Goal: Information Seeking & Learning: Learn about a topic

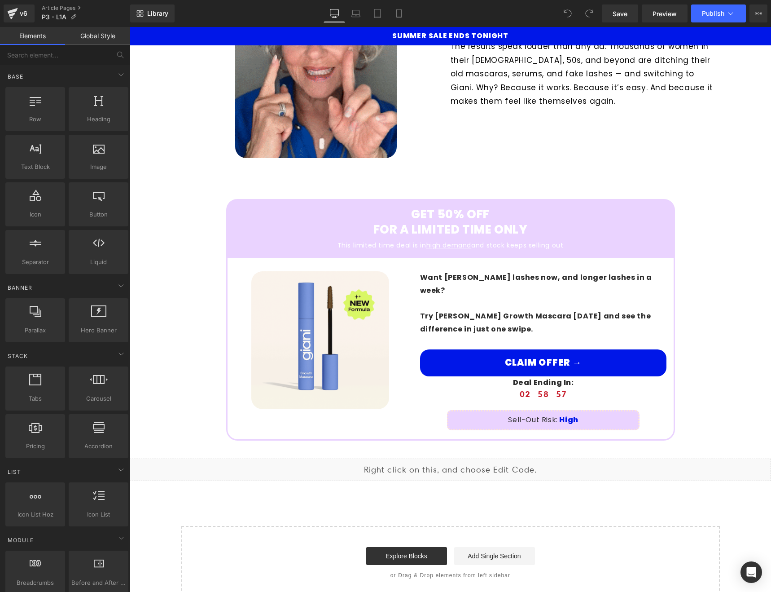
scroll to position [1373, 0]
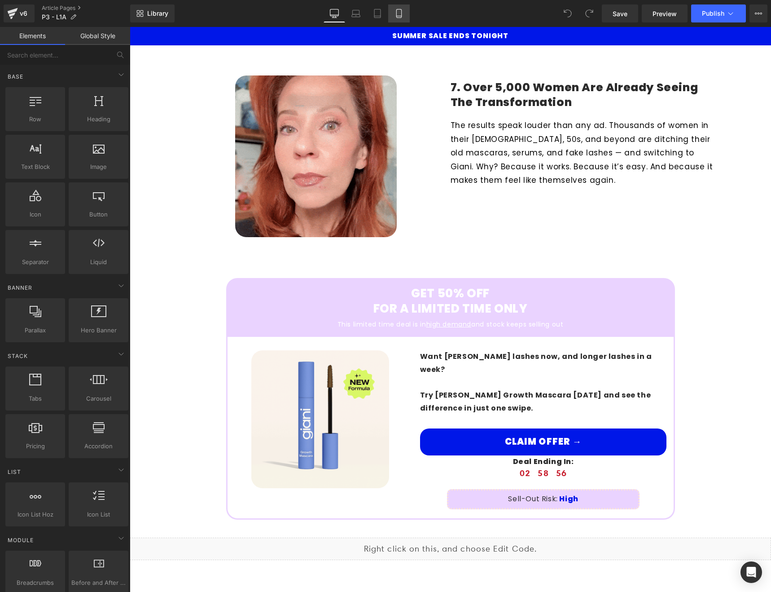
click at [400, 17] on icon at bounding box center [399, 13] width 9 height 9
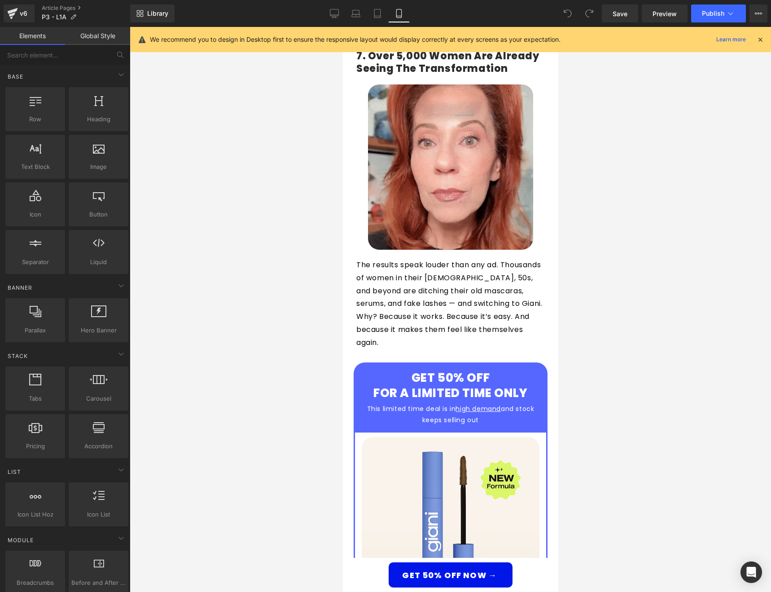
scroll to position [2805, 0]
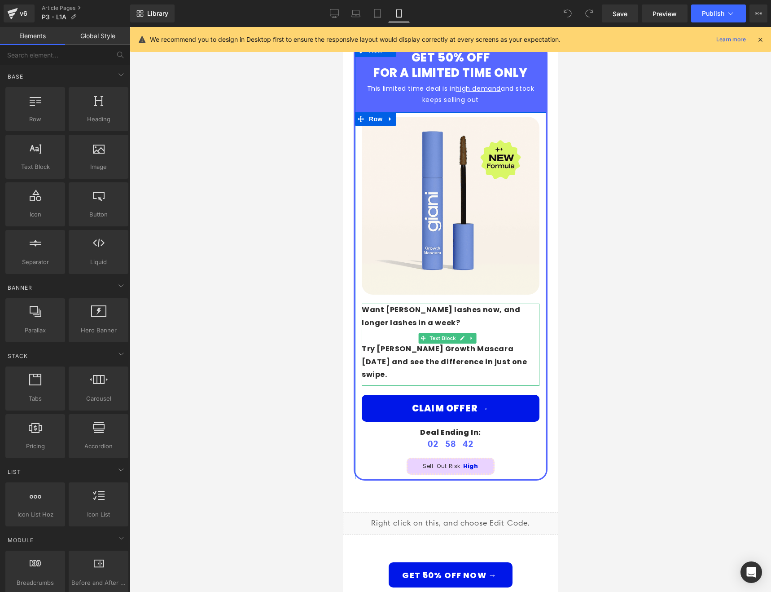
click at [381, 343] on b "Try Giani Lash Growth Mascara today and see the difference in just one swipe." at bounding box center [444, 361] width 166 height 36
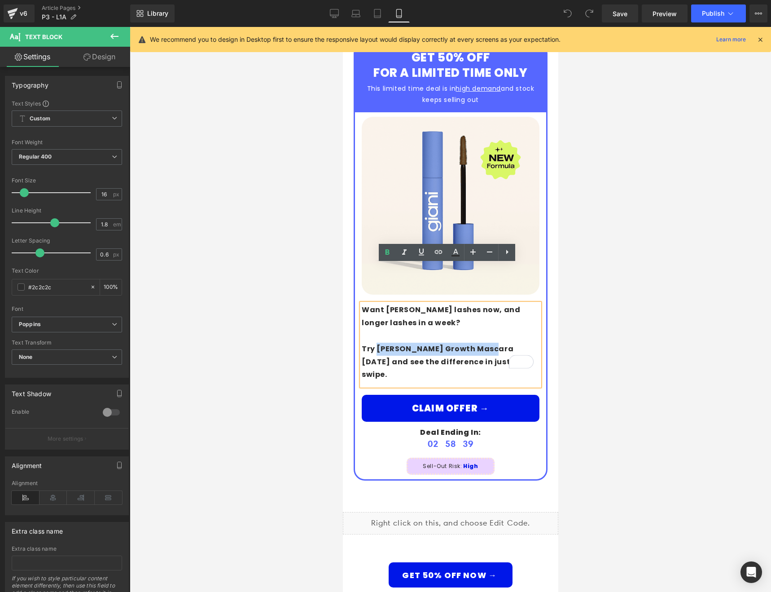
drag, startPoint x: 376, startPoint y: 307, endPoint x: 481, endPoint y: 308, distance: 105.0
click at [481, 343] on b "Try Giani Lash Growth Mascara today and see the difference in just one swipe." at bounding box center [444, 361] width 166 height 36
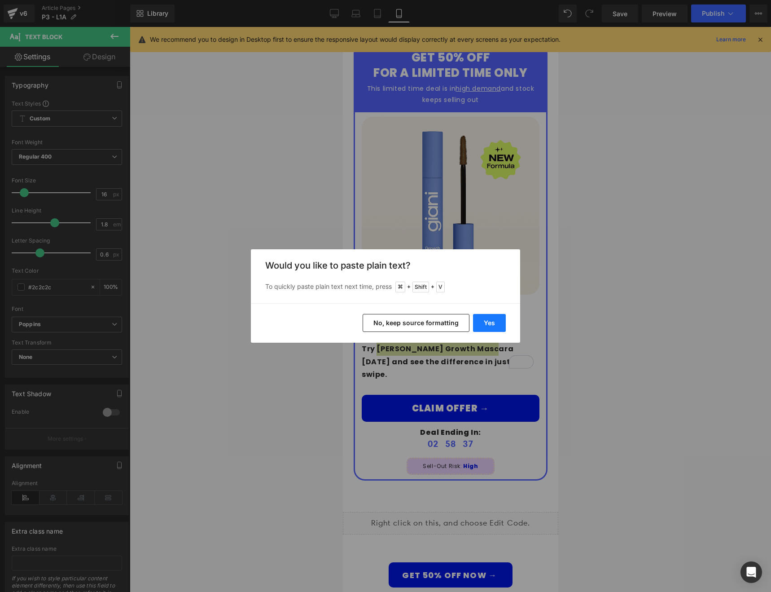
click at [0, 0] on button "Yes" at bounding box center [0, 0] width 0 height 0
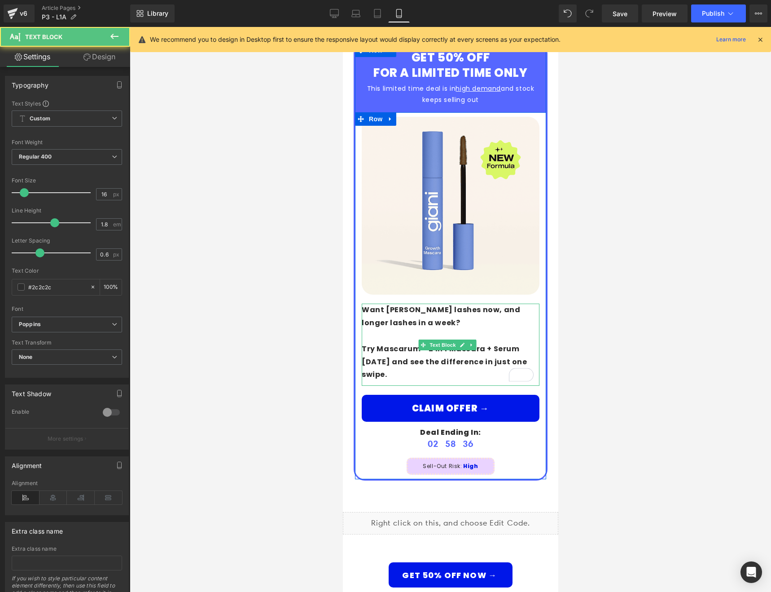
click at [378, 343] on b "Try Mascarum™ 2 In 1 Mascara + Serum [DATE] and see the difference in just one …" at bounding box center [444, 361] width 166 height 36
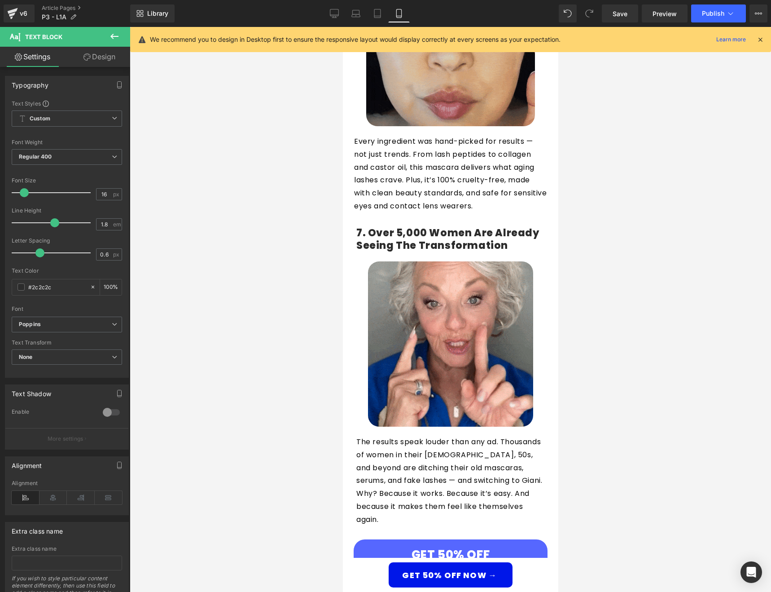
scroll to position [2287, 0]
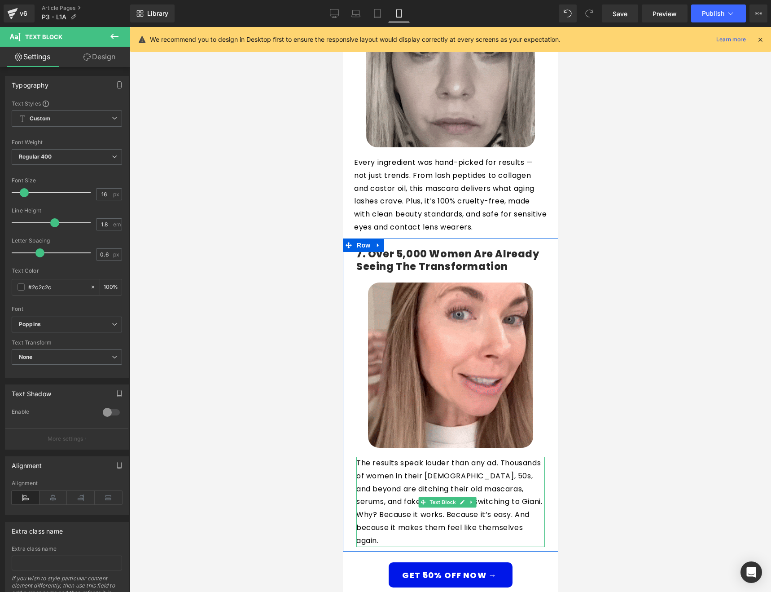
click at [368, 482] on p "The results speak louder than any ad. Thousands of women in their [DEMOGRAPHIC_…" at bounding box center [450, 502] width 189 height 91
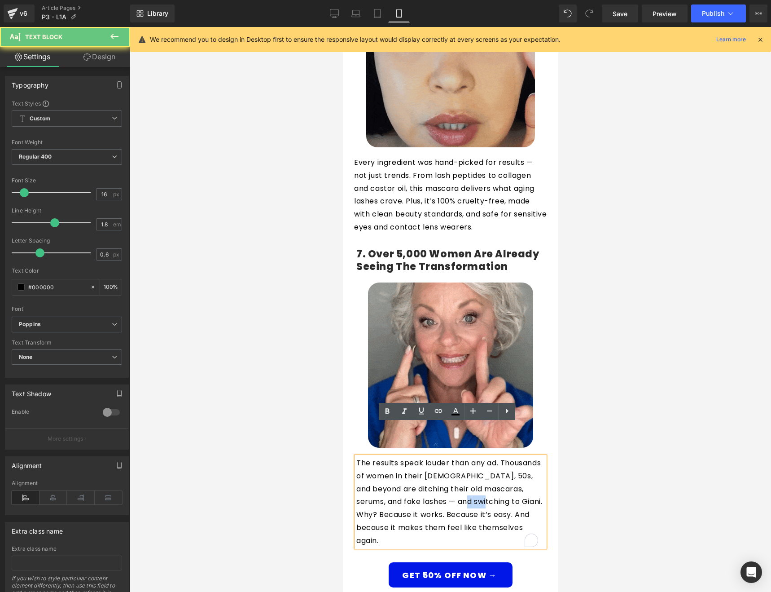
click at [368, 482] on p "The results speak louder than any ad. Thousands of women in their [DEMOGRAPHIC_…" at bounding box center [450, 502] width 189 height 91
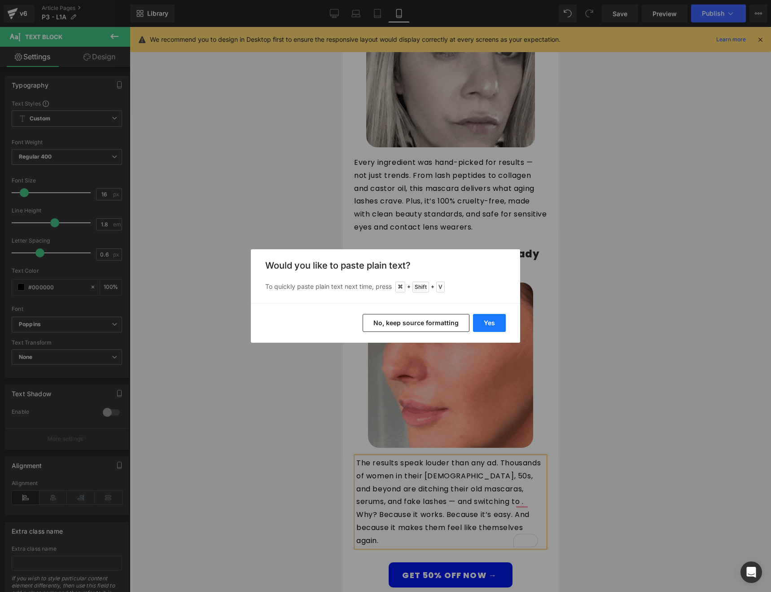
click at [0, 0] on button "Yes" at bounding box center [0, 0] width 0 height 0
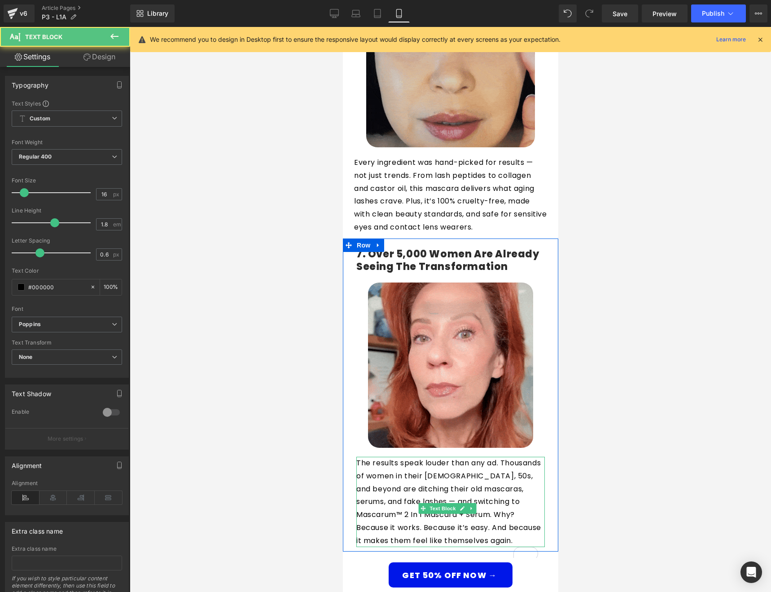
click at [491, 483] on p "The results speak louder than any ad. Thousands of women in their 40s, 50s, and…" at bounding box center [450, 502] width 189 height 91
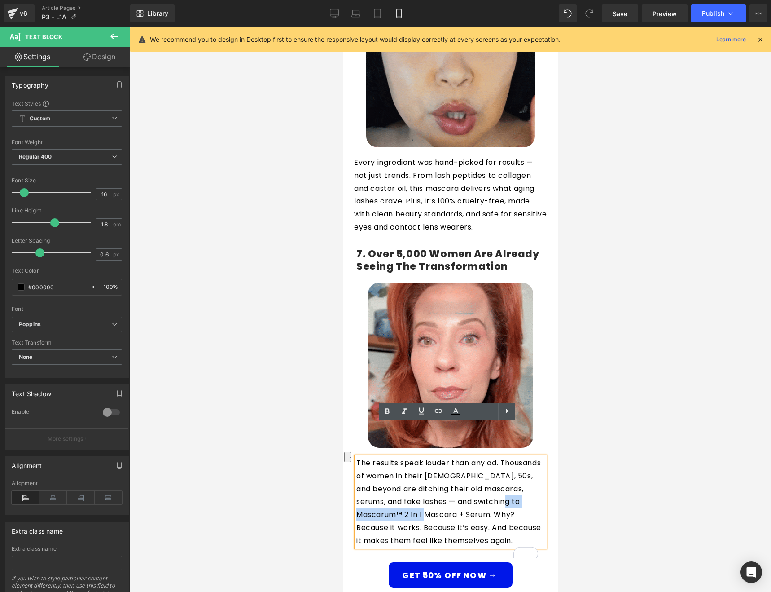
drag, startPoint x: 492, startPoint y: 483, endPoint x: 406, endPoint y: 481, distance: 86.2
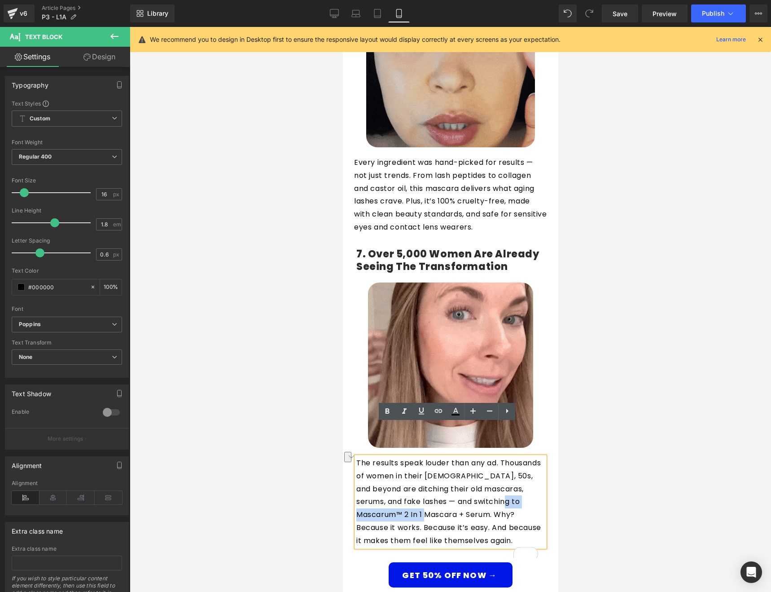
click at [406, 481] on p "The results speak louder than any ad. Thousands of women in their 40s, 50s, and…" at bounding box center [450, 502] width 189 height 91
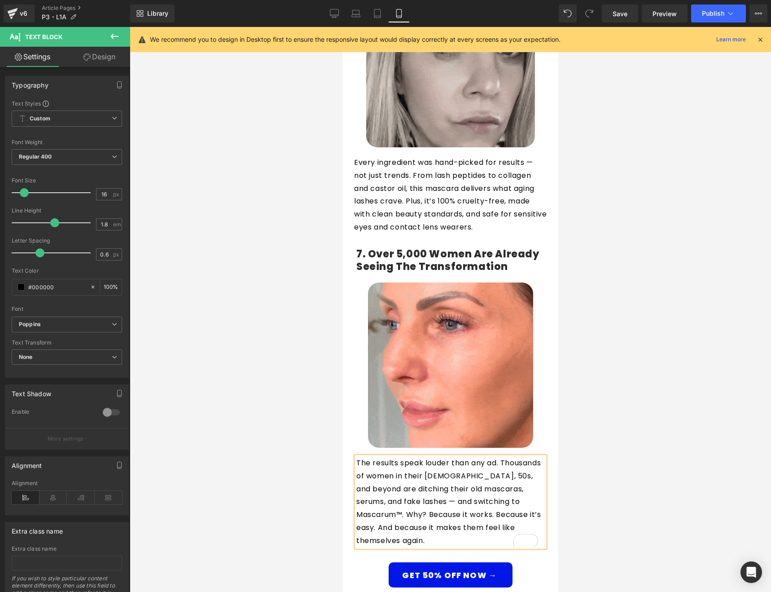
scroll to position [1801, 0]
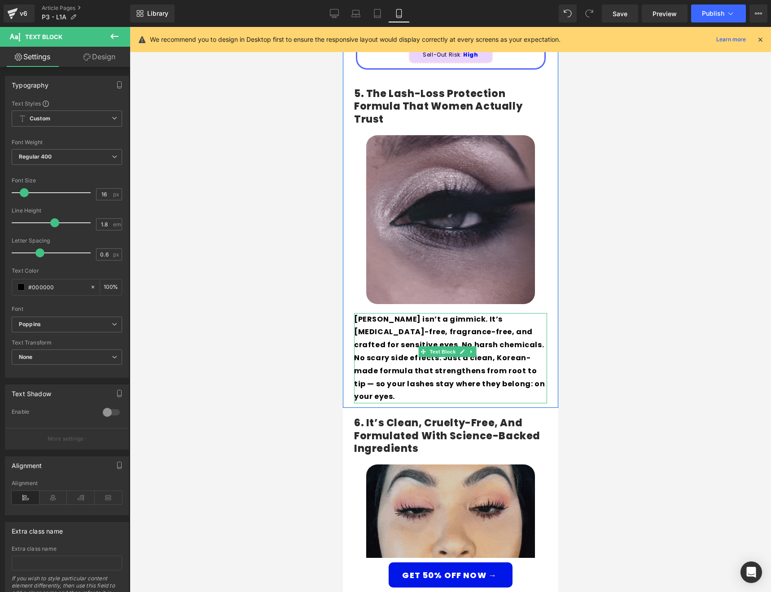
click at [360, 314] on b "[PERSON_NAME] isn’t a gimmick. It’s [MEDICAL_DATA]-free, fragrance-free, and cr…" at bounding box center [449, 358] width 191 height 88
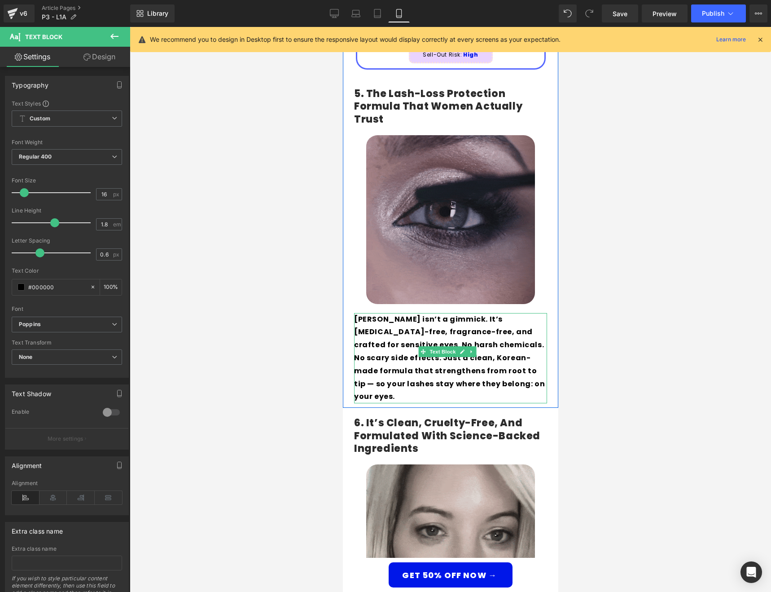
click at [360, 314] on b "[PERSON_NAME] isn’t a gimmick. It’s [MEDICAL_DATA]-free, fragrance-free, and cr…" at bounding box center [449, 358] width 191 height 88
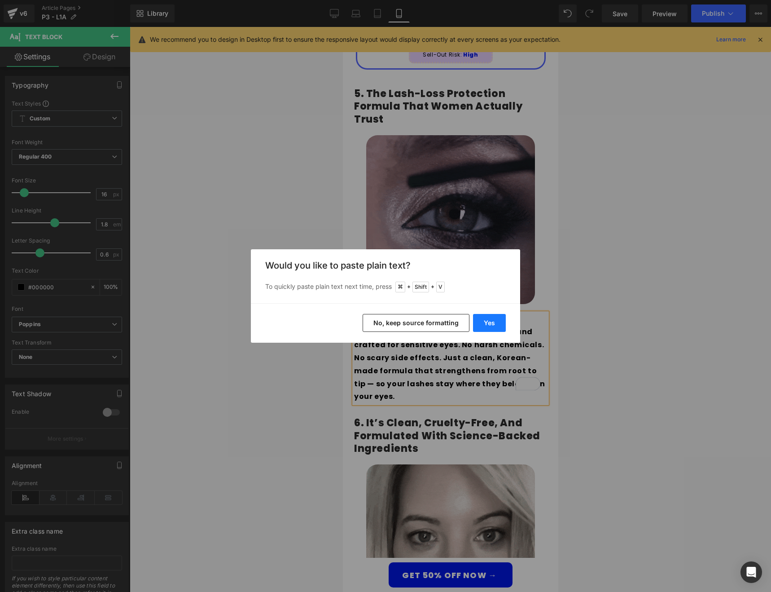
click at [0, 0] on button "Yes" at bounding box center [0, 0] width 0 height 0
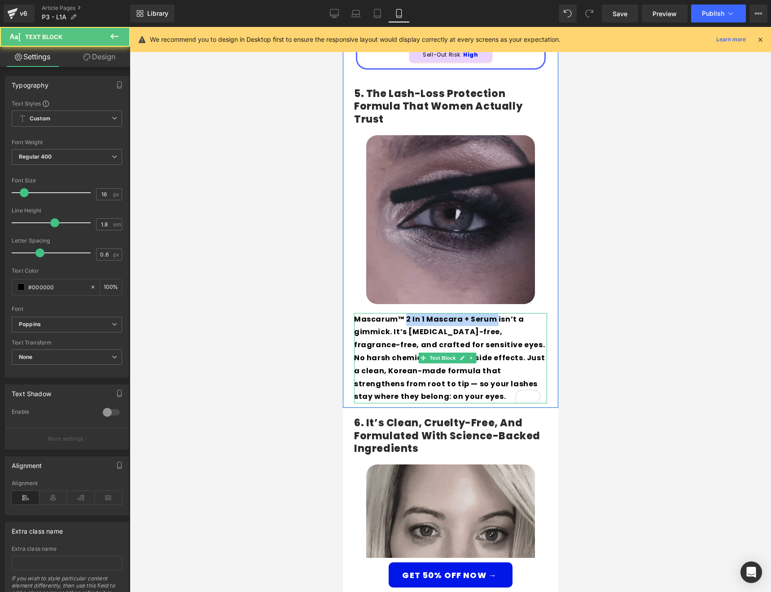
drag, startPoint x: 494, startPoint y: 309, endPoint x: 404, endPoint y: 312, distance: 89.8
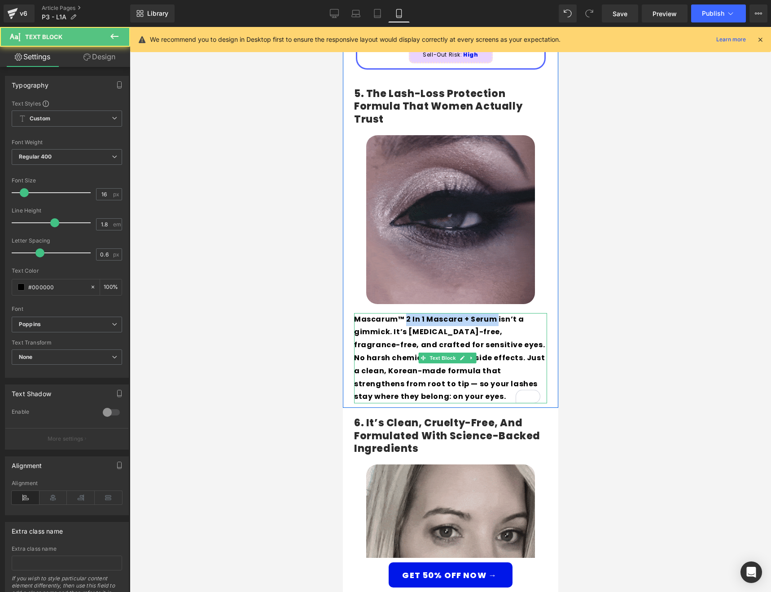
click at [404, 314] on b "Mascarum™ 2 In 1 Mascara + Serum isn’t a gimmick. It’s prostaglandin-free, frag…" at bounding box center [449, 358] width 191 height 88
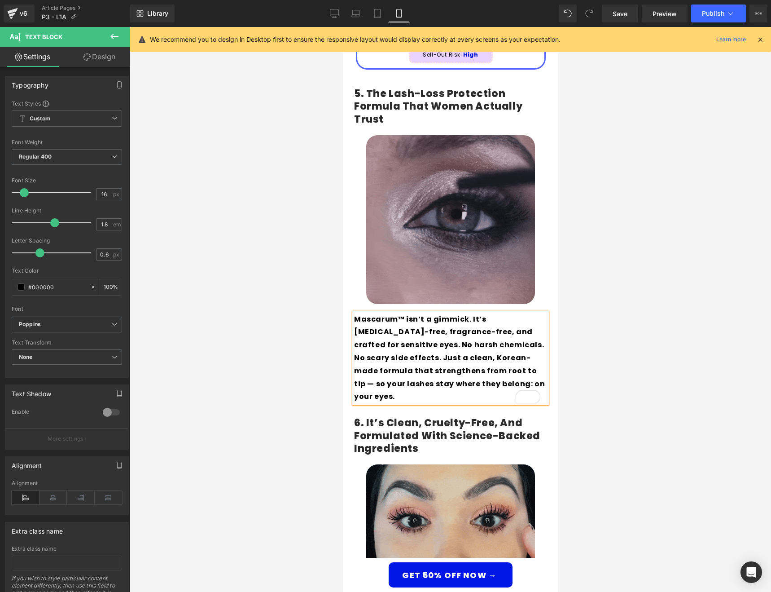
scroll to position [1150, 0]
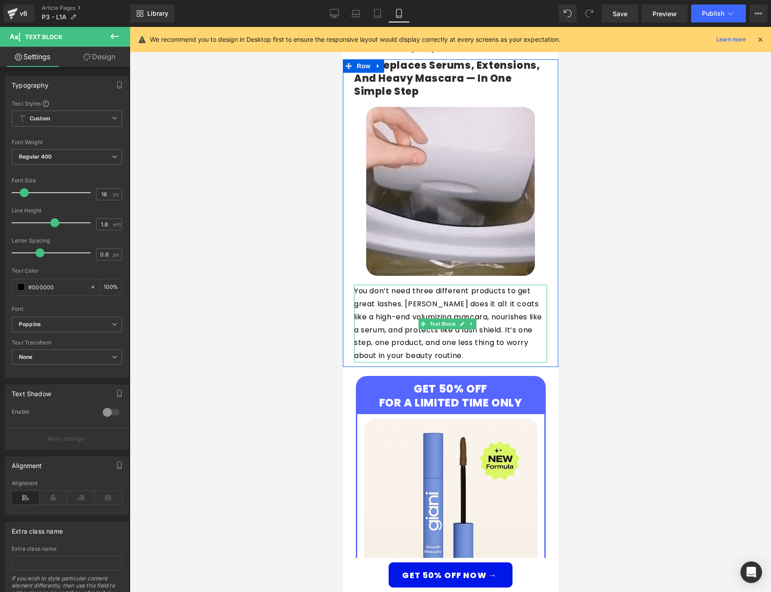
click at [418, 306] on p "You don’t need three different products to get great lashes. [PERSON_NAME] does…" at bounding box center [450, 324] width 193 height 78
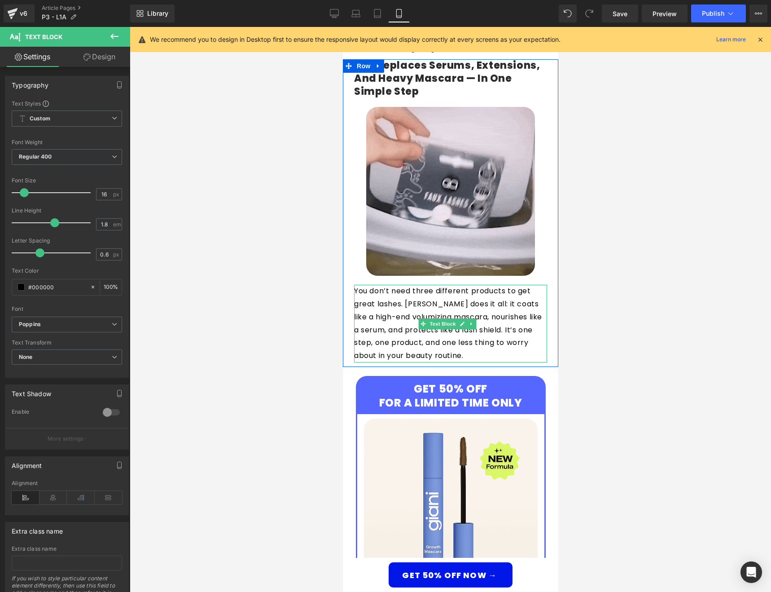
click at [418, 306] on p "You don’t need three different products to get great lashes. [PERSON_NAME] does…" at bounding box center [450, 324] width 193 height 78
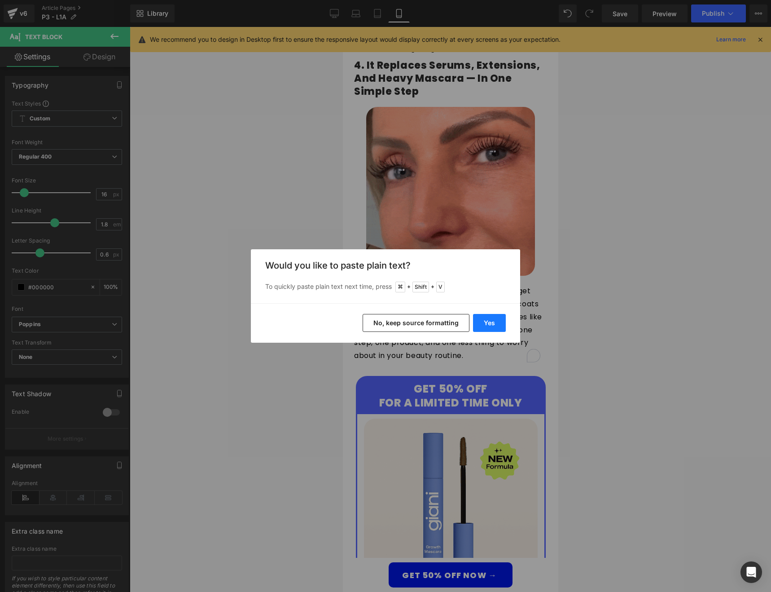
click at [0, 0] on button "Yes" at bounding box center [0, 0] width 0 height 0
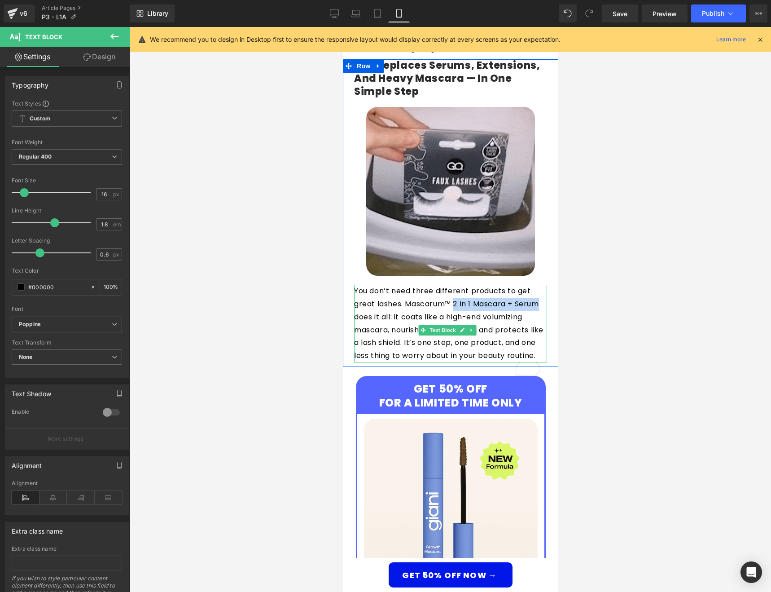
drag, startPoint x: 455, startPoint y: 305, endPoint x: 374, endPoint y: 316, distance: 81.5
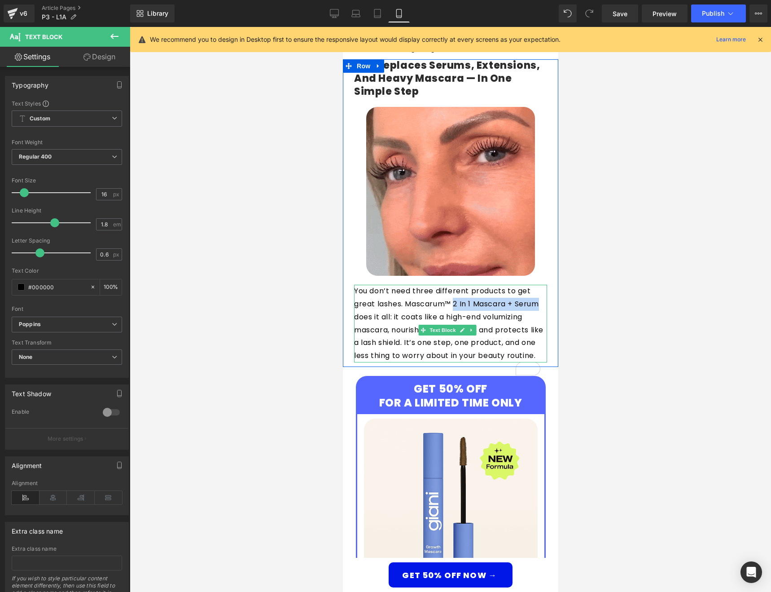
click at [374, 316] on p "You don’t need three different products to get great lashes. Mascarum™ 2 In 1 M…" at bounding box center [450, 324] width 193 height 78
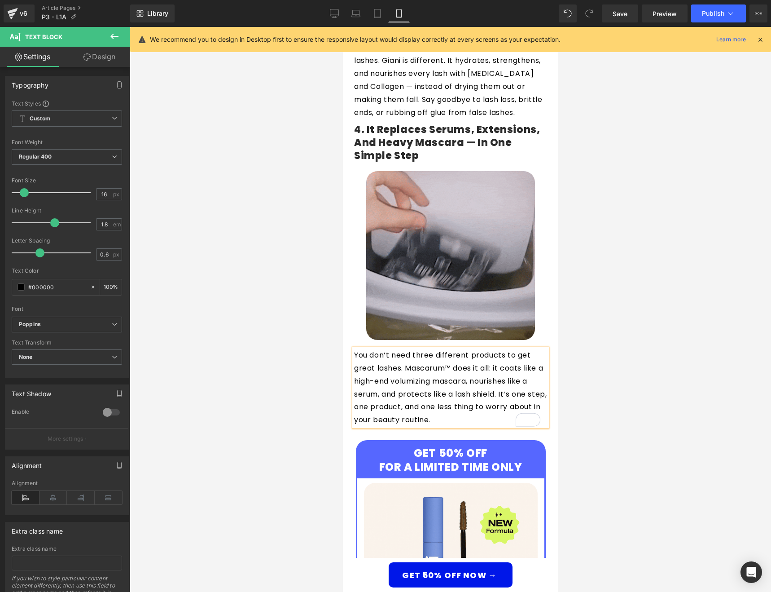
scroll to position [1107, 0]
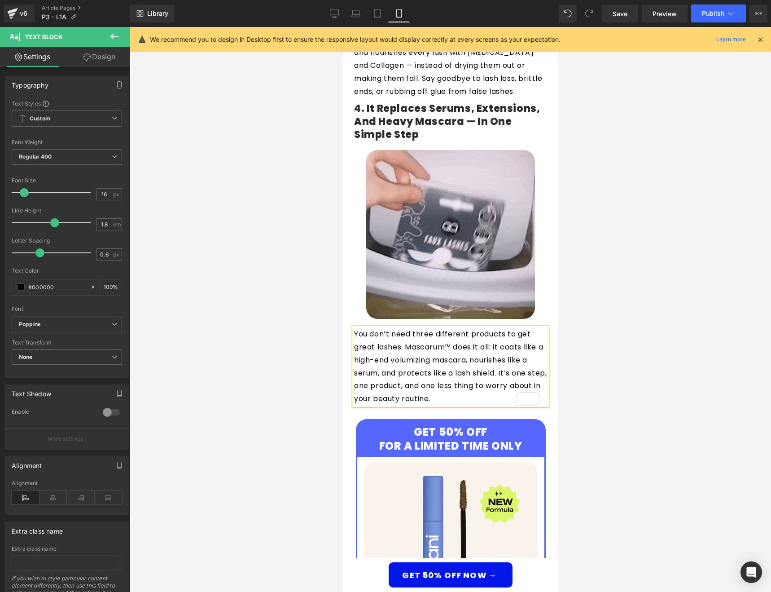
click at [422, 348] on p "You don’t need three different products to get great lashes. Mascarum™ does it …" at bounding box center [450, 367] width 193 height 78
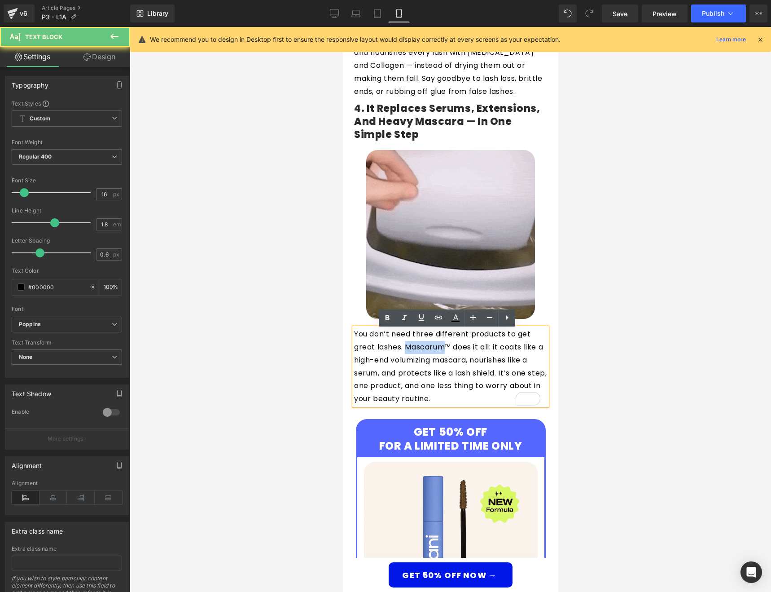
click at [422, 348] on p "You don’t need three different products to get great lashes. Mascarum™ does it …" at bounding box center [450, 367] width 193 height 78
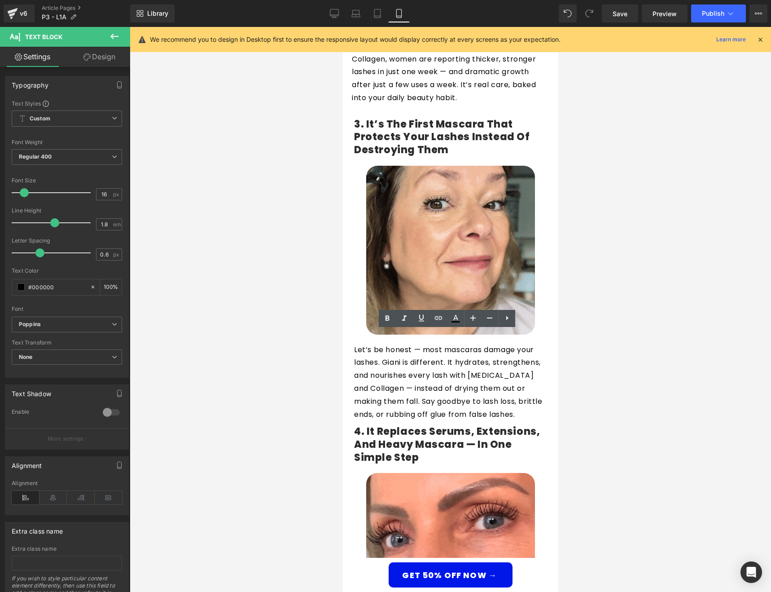
scroll to position [0, 0]
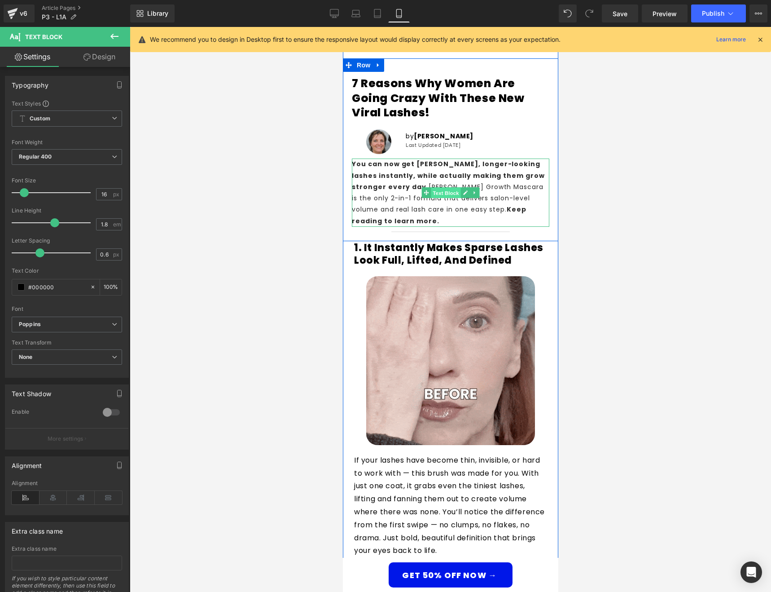
click at [453, 196] on span "Text Block" at bounding box center [445, 193] width 30 height 11
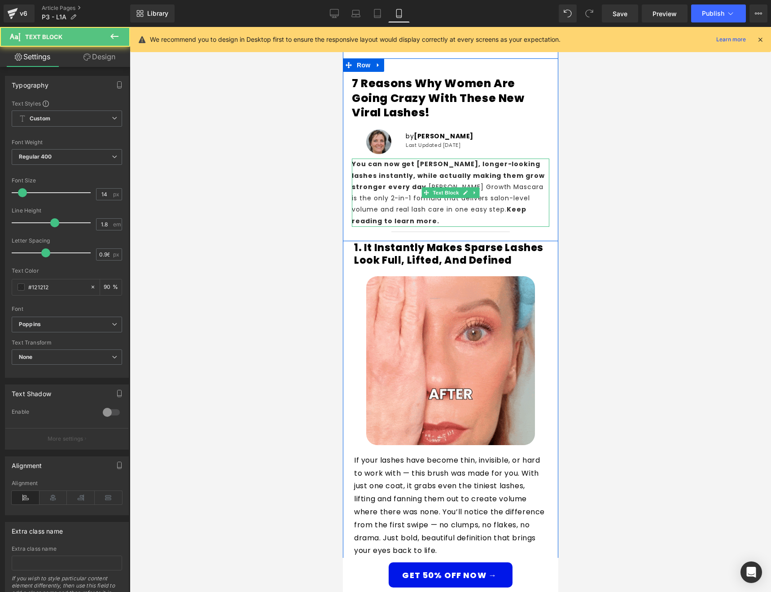
click at [394, 186] on p "You can now get fuller, longer-looking lashes instantly, while actually making …" at bounding box center [450, 192] width 198 height 68
